Goal: Answer question/provide support: Share knowledge or assist other users

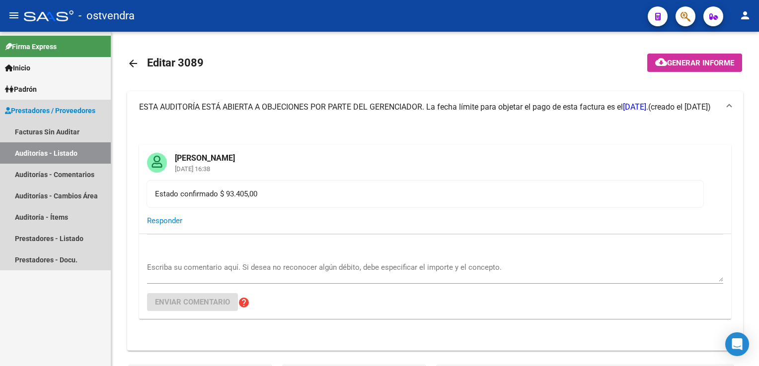
click at [35, 154] on link "Auditorías - Listado" at bounding box center [55, 152] width 111 height 21
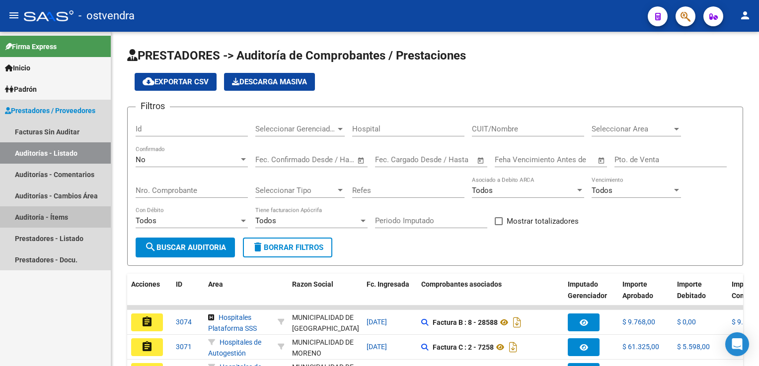
click at [55, 216] on link "Auditoría - Ítems" at bounding box center [55, 217] width 111 height 21
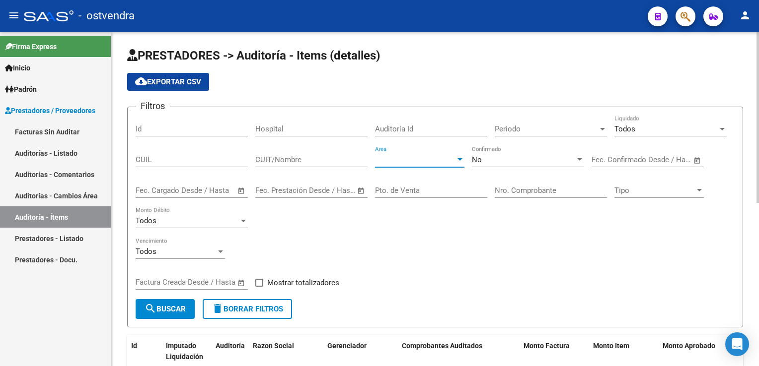
click at [461, 160] on div at bounding box center [459, 159] width 5 height 2
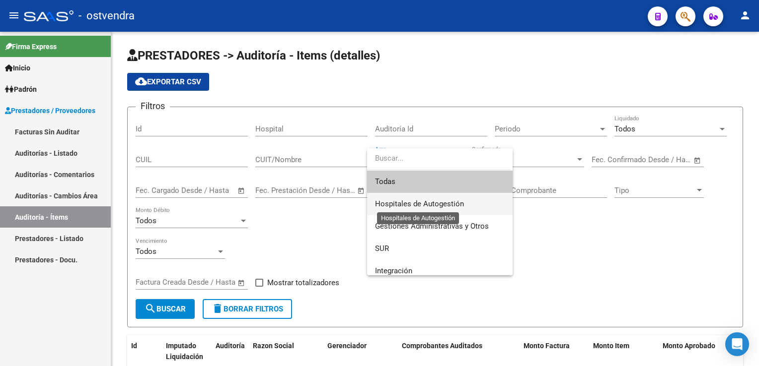
click at [430, 201] on span "Hospitales de Autogestión" at bounding box center [419, 204] width 89 height 9
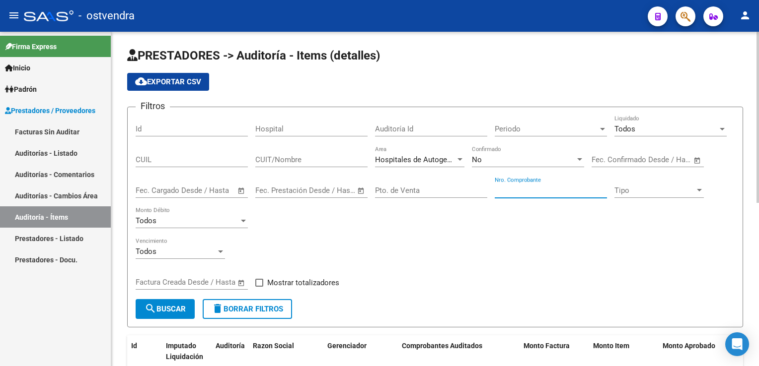
click at [513, 188] on input "Nro. Comprobante" at bounding box center [551, 190] width 112 height 9
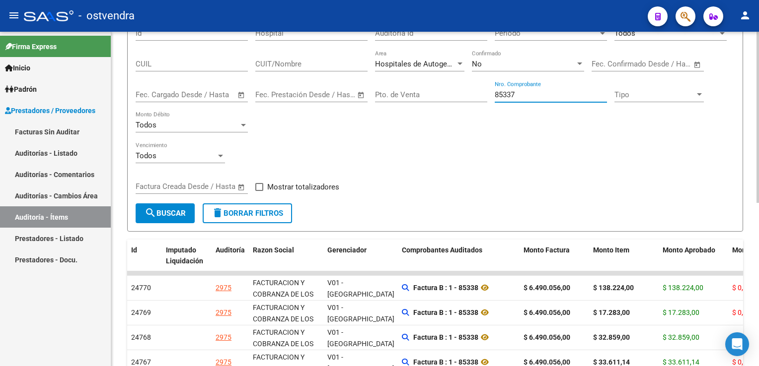
scroll to position [99, 0]
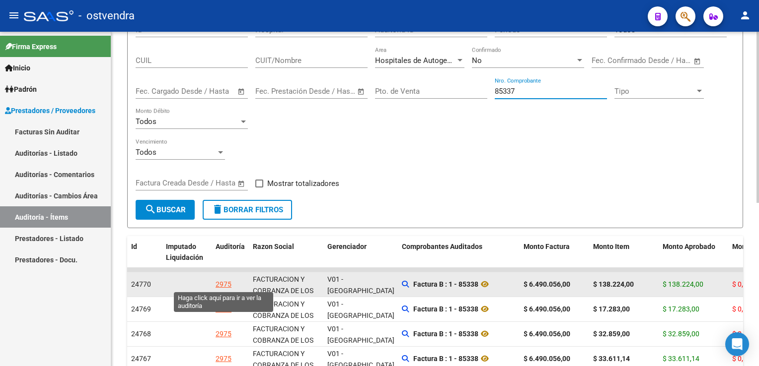
type input "85337"
click at [230, 284] on div "2975" at bounding box center [223, 284] width 16 height 11
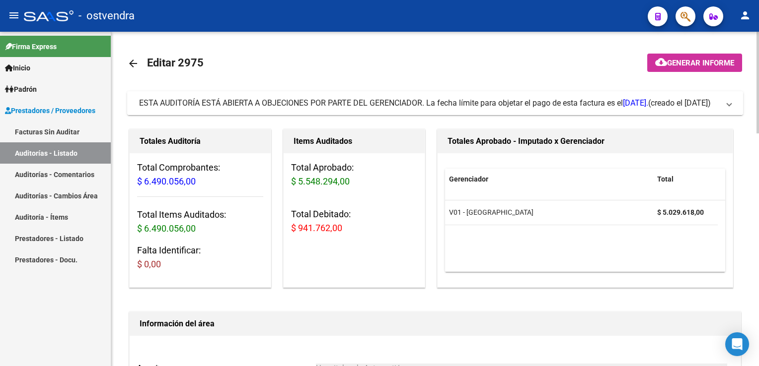
click at [727, 105] on span at bounding box center [729, 103] width 4 height 11
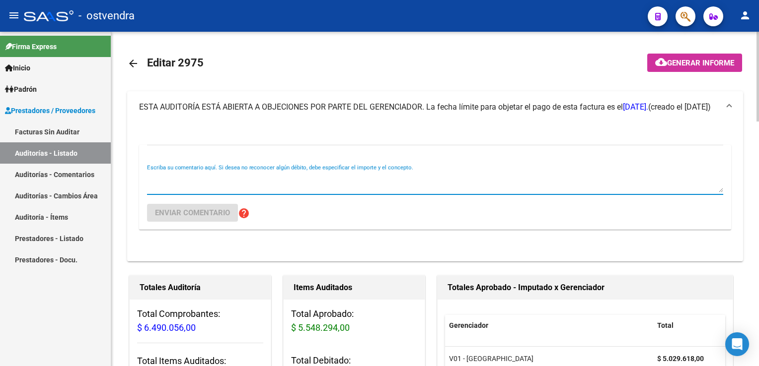
click at [315, 173] on textarea "Escriba su comentario aquí. Si desea no reconocer algún débito, debe especifica…" at bounding box center [435, 183] width 576 height 20
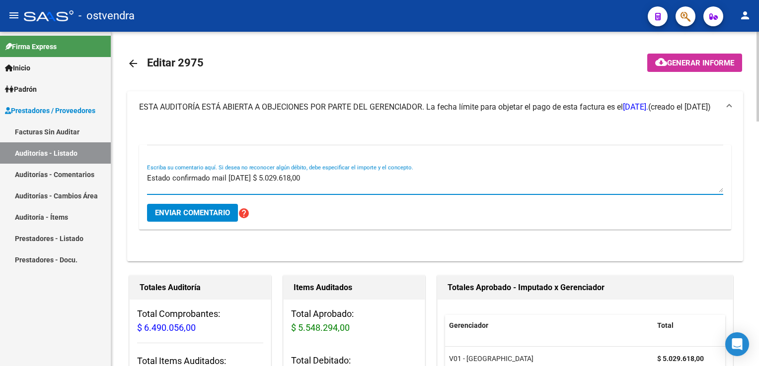
type textarea "Estado confirmado mail 11/9/2025 $ 5.029.618,00"
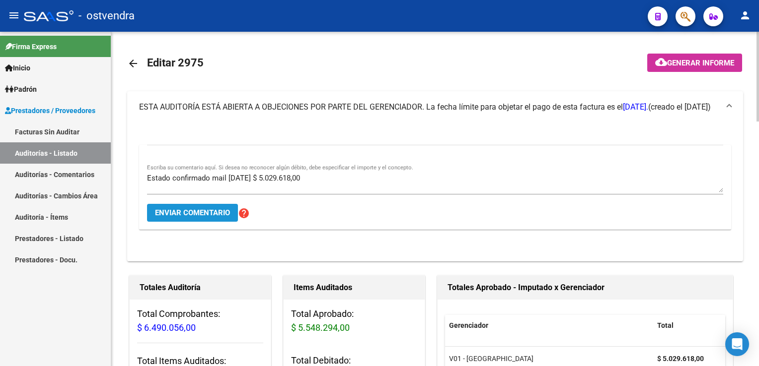
click at [207, 216] on span "Enviar comentario" at bounding box center [192, 213] width 75 height 9
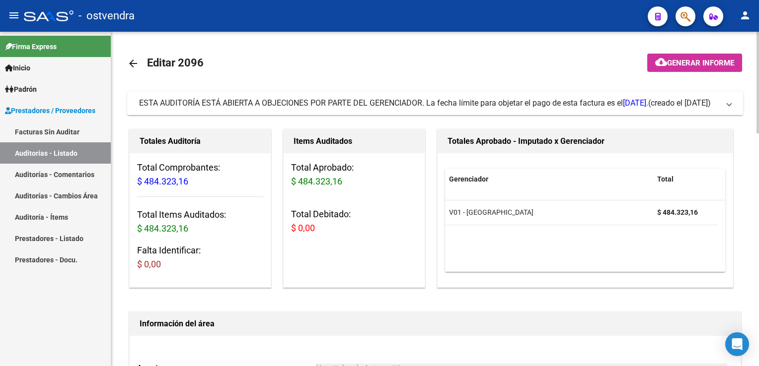
drag, startPoint x: 726, startPoint y: 104, endPoint x: 677, endPoint y: 116, distance: 50.1
click at [724, 105] on span "ESTA AUDITORÍA ESTÁ ABIERTA A OBJECIONES POR PARTE DEL GERENCIADOR. La fecha lí…" at bounding box center [433, 103] width 588 height 11
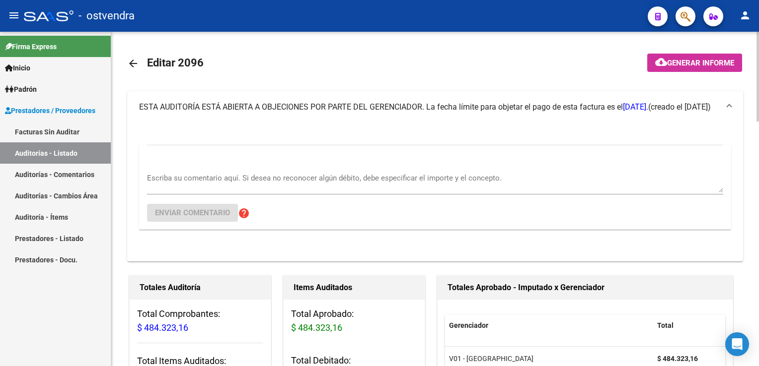
click at [291, 179] on textarea "Escriba su comentario aquí. Si desea no reconocer algún débito, debe especifica…" at bounding box center [435, 183] width 576 height 20
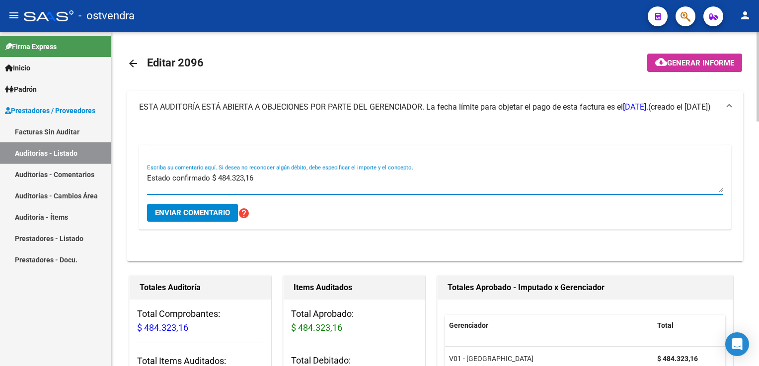
type textarea "Estado confirmado $ 484.323,16"
click at [218, 213] on span "Enviar comentario" at bounding box center [192, 213] width 75 height 9
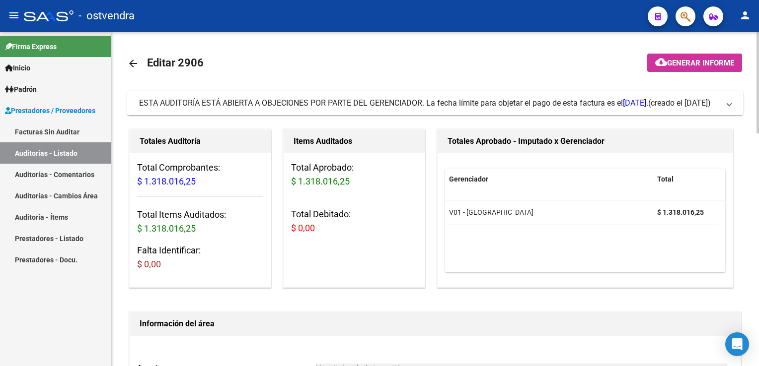
click at [727, 107] on span at bounding box center [729, 103] width 4 height 11
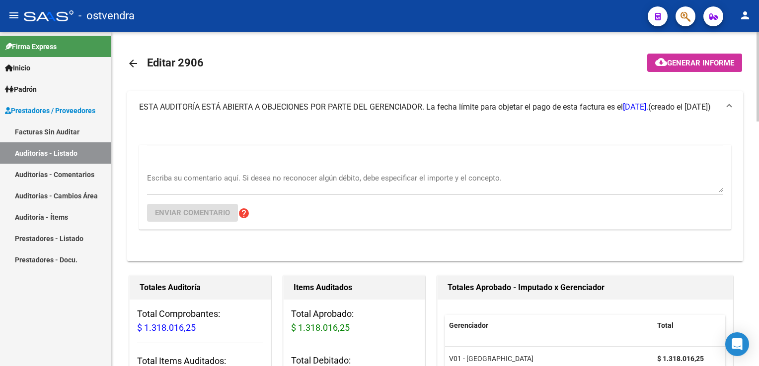
click at [255, 178] on textarea "Escriba su comentario aquí. Si desea no reconocer algún débito, debe especifica…" at bounding box center [435, 183] width 576 height 20
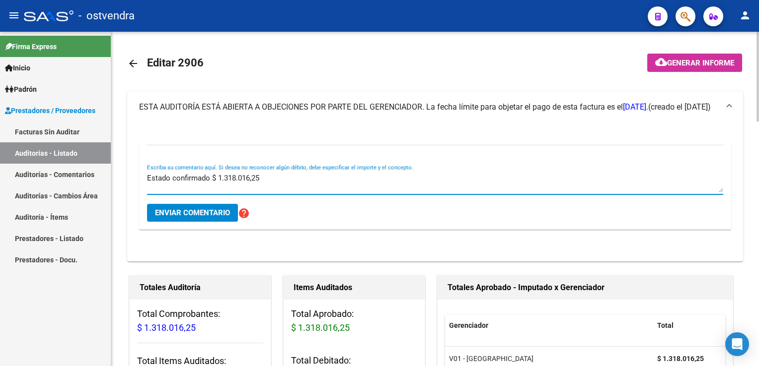
type textarea "Estado confirmado $ 1.318.016,25"
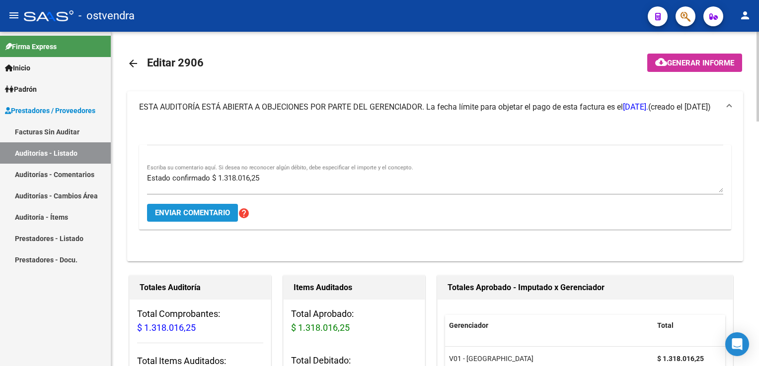
click at [195, 213] on span "Enviar comentario" at bounding box center [192, 213] width 75 height 9
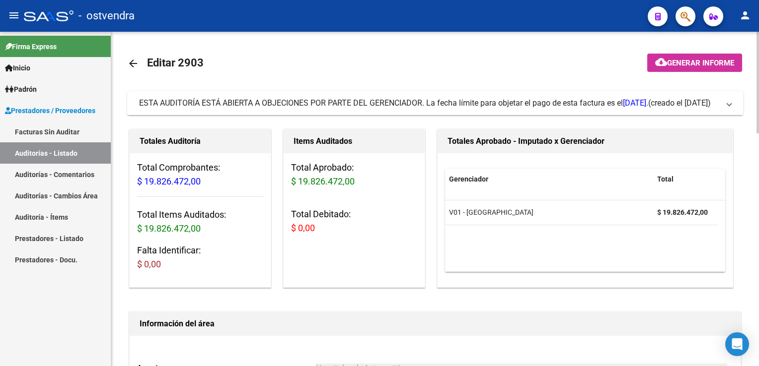
click at [725, 103] on span "ESTA AUDITORÍA ESTÁ ABIERTA A OBJECIONES POR PARTE DEL GERENCIADOR. La fecha lí…" at bounding box center [433, 103] width 588 height 11
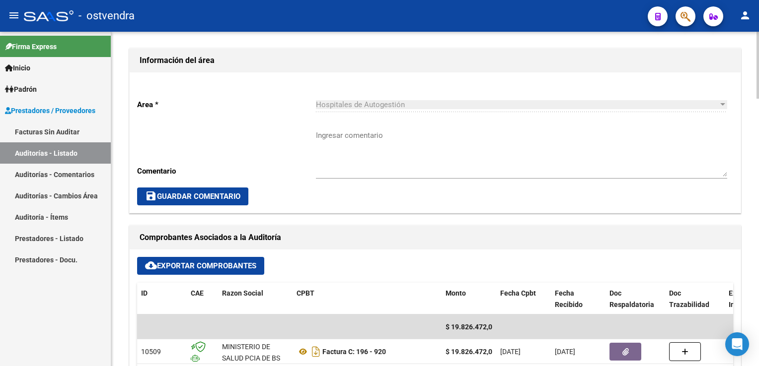
scroll to position [844, 0]
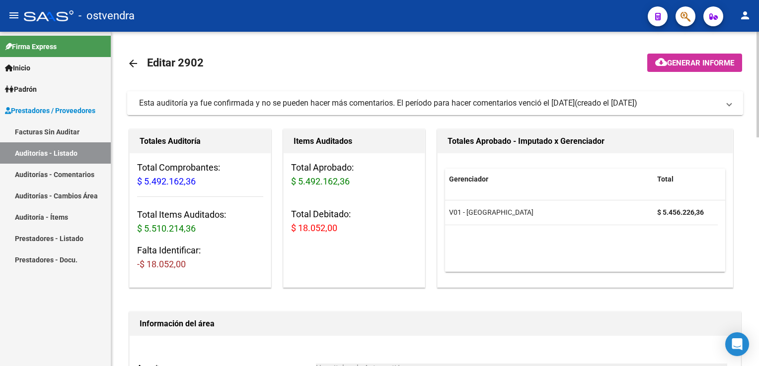
click at [730, 108] on span at bounding box center [729, 103] width 4 height 11
click at [734, 106] on mat-expansion-panel-header "Esta auditoría ya fue confirmada y no se pueden hacer más comentarios. El perío…" at bounding box center [435, 103] width 616 height 24
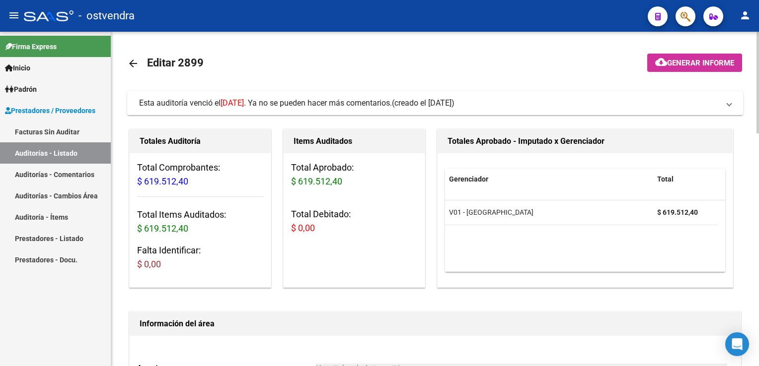
click at [733, 108] on mat-expansion-panel-header "Esta auditoría venció el 09/09/2025 . Ya no se pueden hacer más comentarios. (c…" at bounding box center [435, 103] width 616 height 24
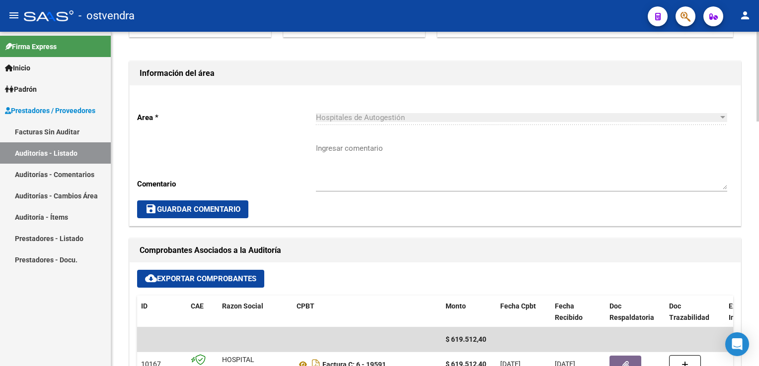
scroll to position [149, 0]
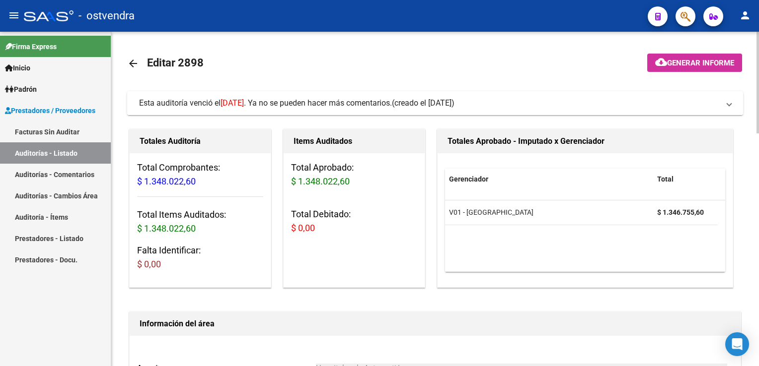
click at [724, 102] on span "Esta auditoría venció el [DATE] . Ya no se pueden hacer más comentarios. (cread…" at bounding box center [433, 103] width 588 height 11
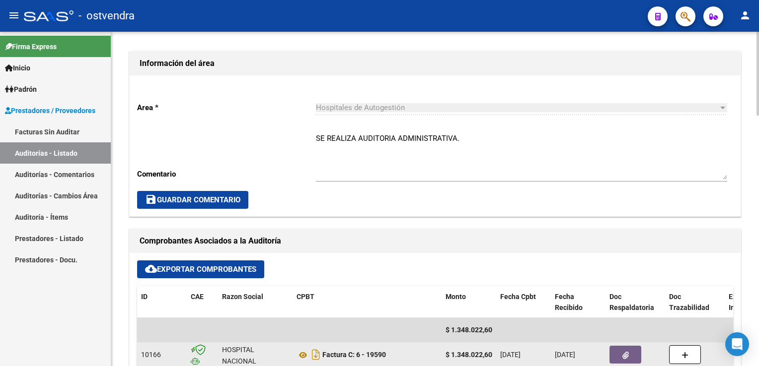
scroll to position [596, 0]
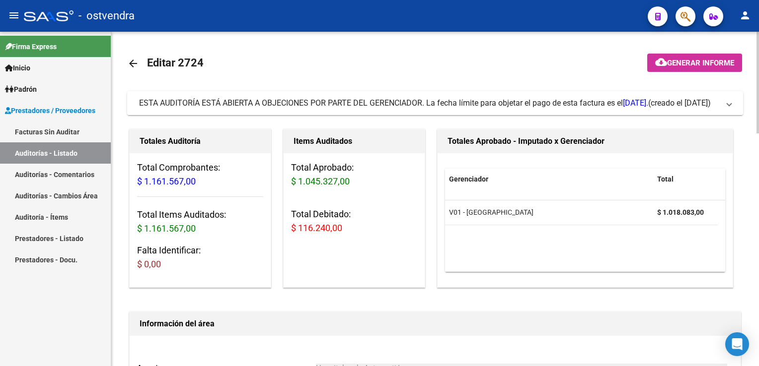
click at [728, 106] on span at bounding box center [729, 103] width 4 height 11
click at [727, 105] on span at bounding box center [729, 103] width 4 height 11
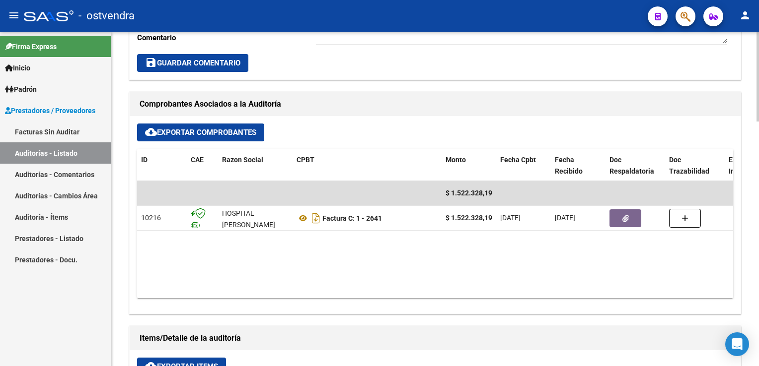
scroll to position [546, 0]
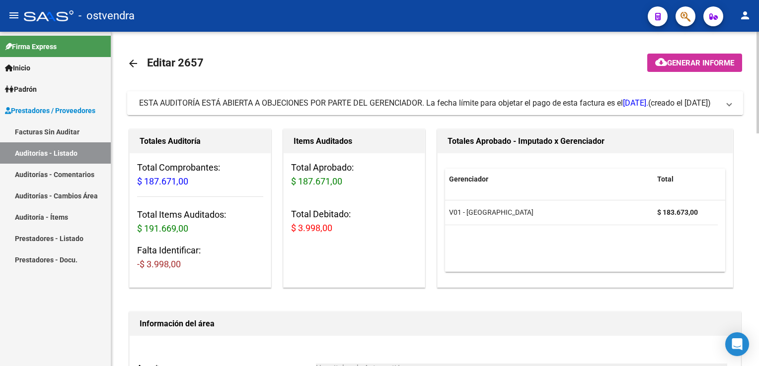
click at [724, 106] on span "ESTA AUDITORÍA ESTÁ ABIERTA A OBJECIONES POR PARTE DEL GERENCIADOR. La fecha lí…" at bounding box center [433, 103] width 588 height 11
click at [726, 104] on span "Esta auditoría ya fue confirmada y no se pueden hacer más comentarios. El perío…" at bounding box center [433, 103] width 588 height 11
click at [722, 106] on span "ESTA AUDITORÍA ESTÁ ABIERTA A OBJECIONES POR PARTE DEL GERENCIADOR. La fecha lí…" at bounding box center [433, 103] width 588 height 11
click at [730, 108] on span at bounding box center [729, 103] width 4 height 11
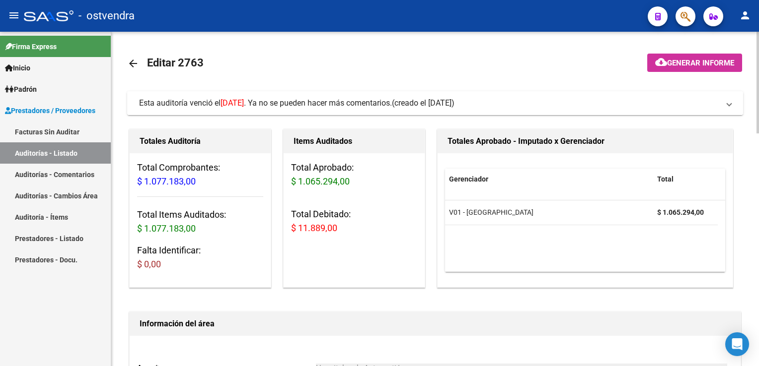
click at [726, 109] on mat-expansion-panel-header "Esta auditoría venció el 02/09/2025 . Ya no se pueden hacer más comentarios. (c…" at bounding box center [435, 103] width 616 height 24
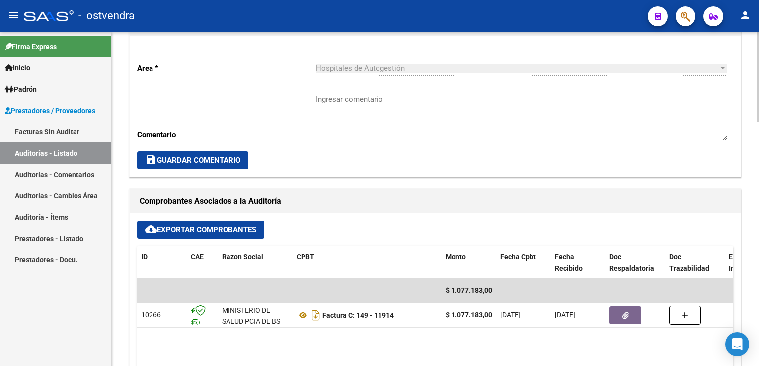
scroll to position [447, 0]
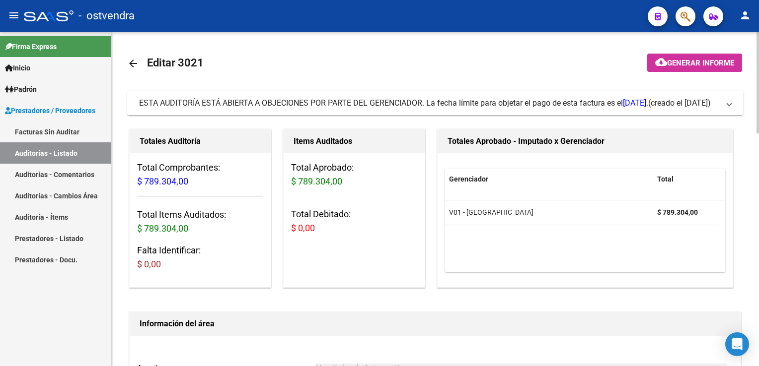
drag, startPoint x: 723, startPoint y: 104, endPoint x: 690, endPoint y: 114, distance: 34.6
click at [721, 108] on span "ESTA AUDITORÍA ESTÁ ABIERTA A OBJECIONES POR PARTE DEL GERENCIADOR. La fecha lí…" at bounding box center [433, 103] width 588 height 11
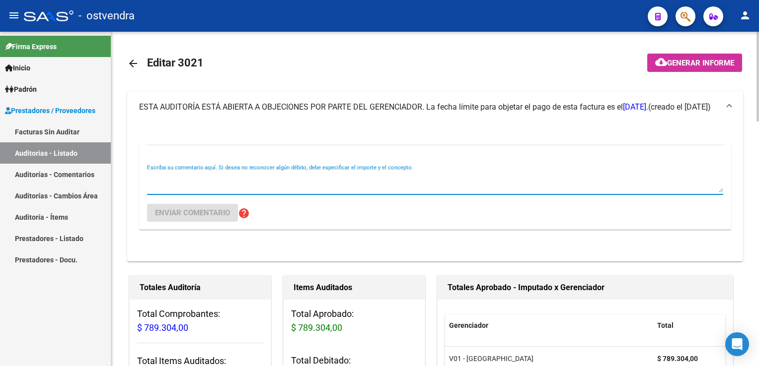
click at [211, 176] on textarea "Escriba su comentario aquí. Si desea no reconocer algún débito, debe especifica…" at bounding box center [435, 183] width 576 height 20
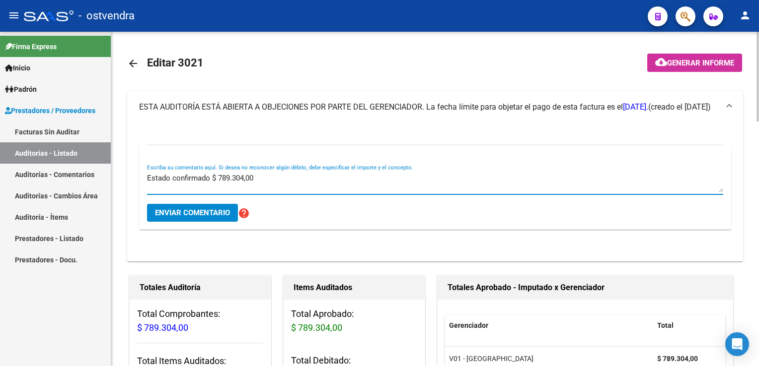
type textarea "Estado confirmado $ 789.304,00"
click at [200, 220] on button "Enviar comentario" at bounding box center [192, 213] width 91 height 18
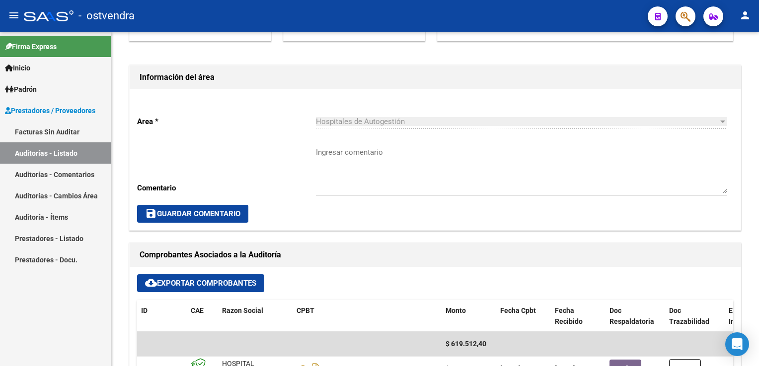
scroll to position [248, 0]
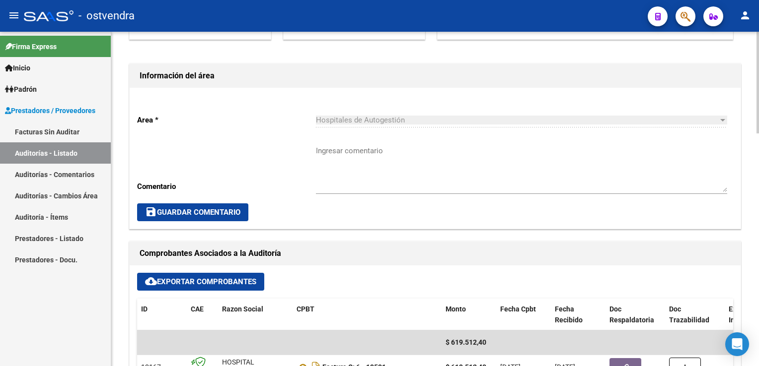
click at [343, 163] on textarea "Ingresar comentario" at bounding box center [521, 168] width 411 height 47
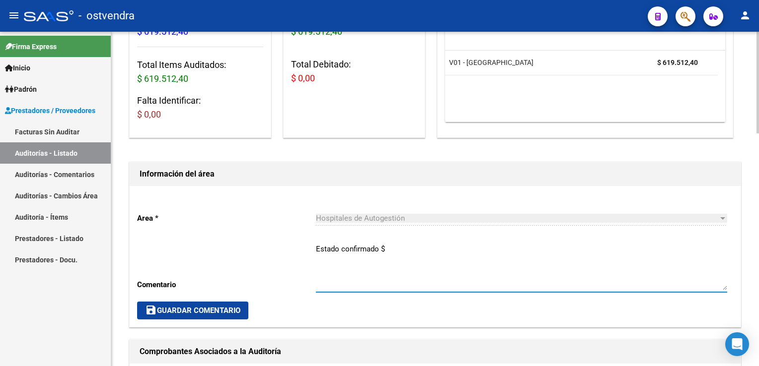
scroll to position [149, 0]
type textarea "Estado confirmado $ 619.512,40"
click at [185, 309] on span "save Guardar Comentario" at bounding box center [192, 311] width 95 height 9
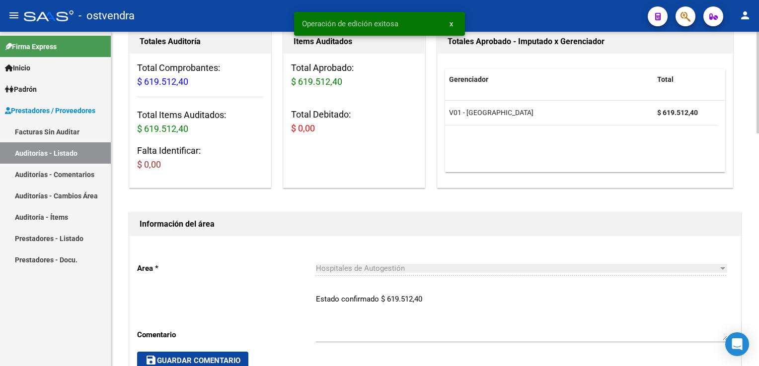
scroll to position [99, 0]
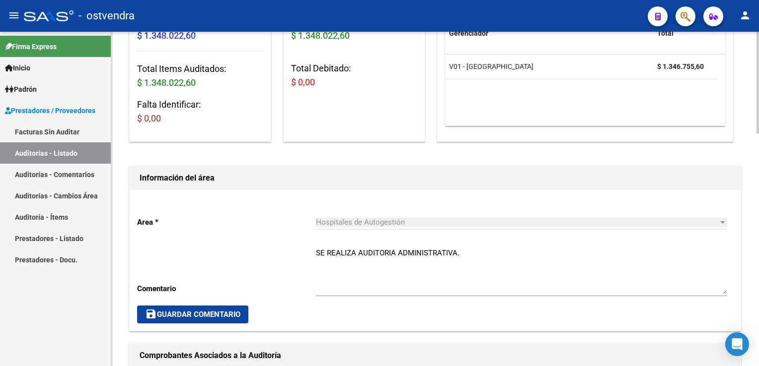
scroll to position [149, 0]
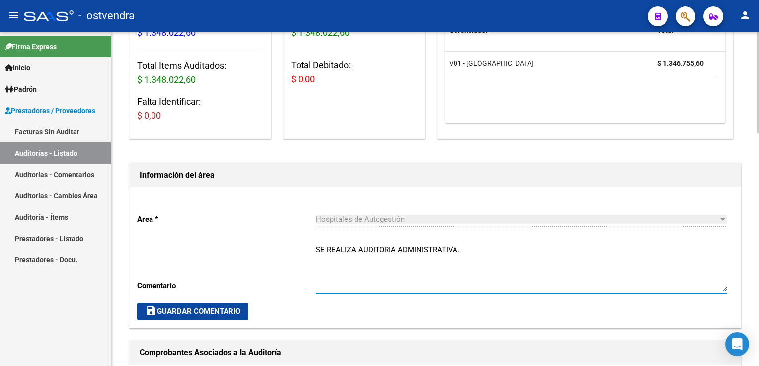
click at [425, 285] on textarea "SE REALIZA AUDITORIA ADMINISTRATIVA." at bounding box center [521, 268] width 411 height 47
click at [390, 272] on textarea "SE REALIZA AUDITORIA ADMINISTRATIVA." at bounding box center [521, 268] width 411 height 47
